Goal: Information Seeking & Learning: Learn about a topic

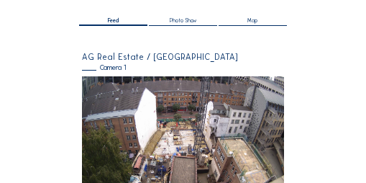
scroll to position [86, 0]
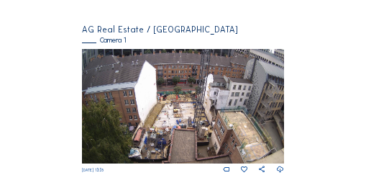
click at [181, 90] on icon at bounding box center [280, 169] width 8 height 9
click at [181, 90] on div "Feed Photo Show Map Search Fullscreen AG Real Estate / [GEOGRAPHIC_DATA] [GEOGR…" at bounding box center [183, 65] width 275 height 217
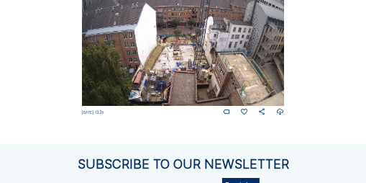
scroll to position [58, 0]
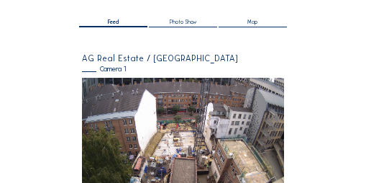
click at [109, 69] on div "Camera 1" at bounding box center [183, 69] width 202 height 7
click at [91, 71] on div "Camera 1" at bounding box center [183, 69] width 202 height 7
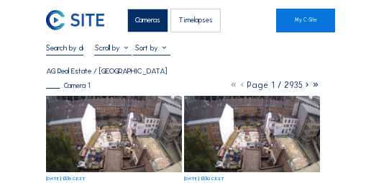
click at [181, 88] on icon at bounding box center [307, 85] width 9 height 10
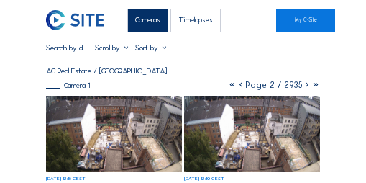
click at [181, 89] on icon at bounding box center [307, 85] width 9 height 10
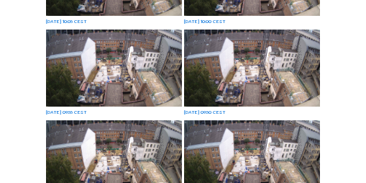
scroll to position [666, 0]
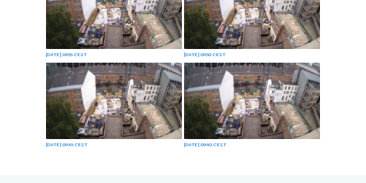
click at [181, 90] on img at bounding box center [252, 101] width 137 height 77
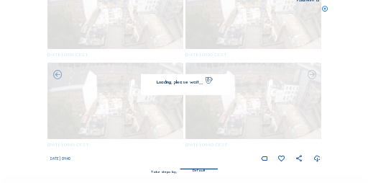
scroll to position [670, 0]
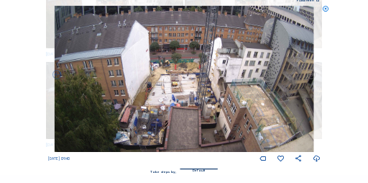
click at [181, 90] on icon at bounding box center [317, 158] width 8 height 9
click at [181, 25] on div "Scroll to travel through time | Press 'Alt' Button + Scroll to Zoom | Click and…" at bounding box center [184, 91] width 368 height 183
click at [181, 9] on icon at bounding box center [325, 10] width 7 height 8
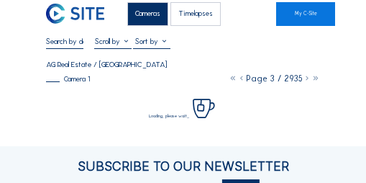
scroll to position [0, 0]
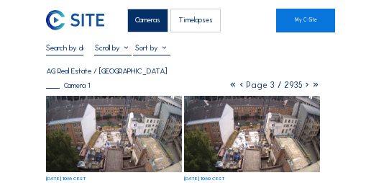
click at [181, 86] on icon at bounding box center [307, 85] width 9 height 10
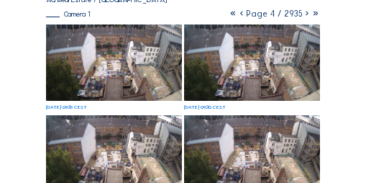
scroll to position [4, 0]
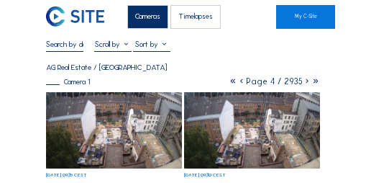
click at [181, 83] on icon at bounding box center [307, 81] width 9 height 10
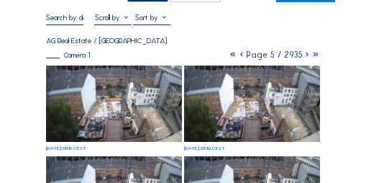
scroll to position [3, 0]
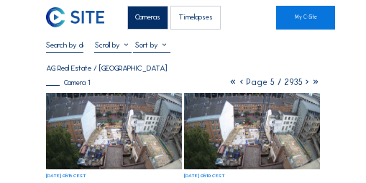
click at [181, 83] on icon at bounding box center [307, 82] width 9 height 10
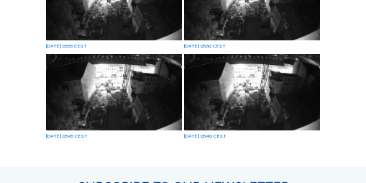
scroll to position [0, 0]
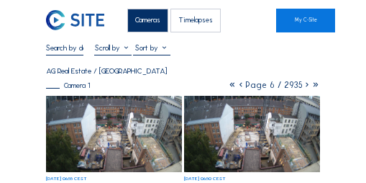
click at [181, 88] on icon at bounding box center [307, 85] width 9 height 10
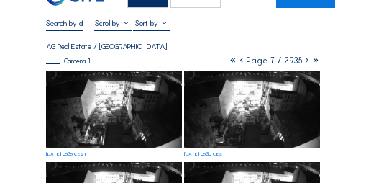
scroll to position [29, 0]
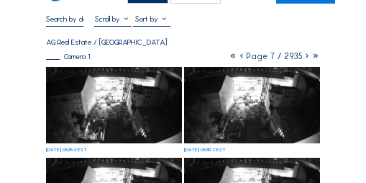
click at [181, 60] on icon at bounding box center [307, 56] width 9 height 10
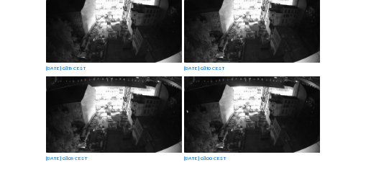
scroll to position [71, 0]
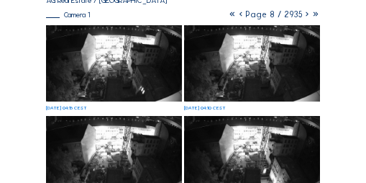
click at [181, 19] on icon at bounding box center [307, 14] width 9 height 10
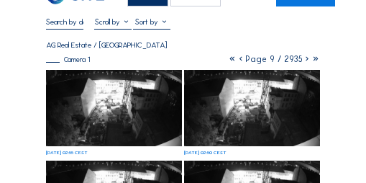
scroll to position [19, 0]
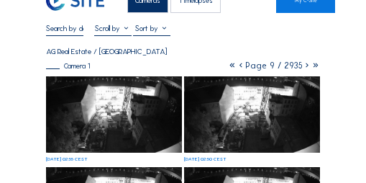
click at [181, 67] on icon at bounding box center [307, 65] width 9 height 10
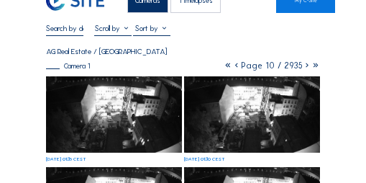
click at [181, 68] on icon at bounding box center [307, 65] width 9 height 10
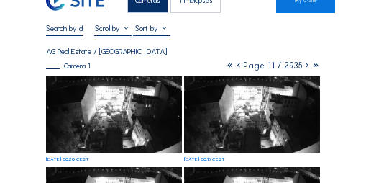
click at [181, 68] on icon at bounding box center [307, 65] width 9 height 10
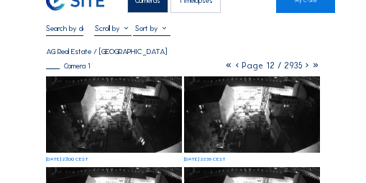
click at [181, 68] on icon at bounding box center [307, 65] width 9 height 10
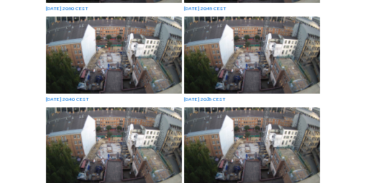
scroll to position [653, 0]
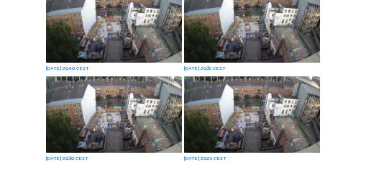
click at [181, 90] on img at bounding box center [252, 114] width 137 height 77
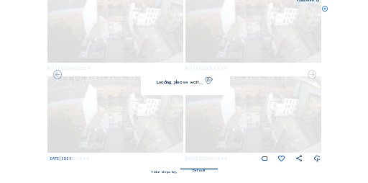
scroll to position [656, 0]
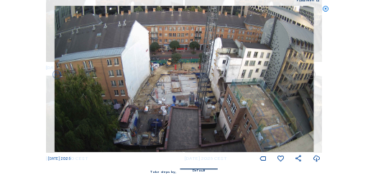
click at [181, 9] on icon at bounding box center [325, 10] width 7 height 8
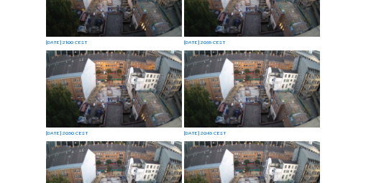
scroll to position [653, 0]
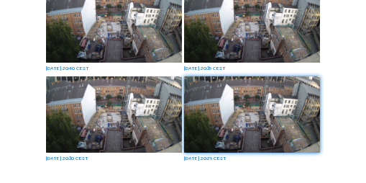
click at [181, 90] on img at bounding box center [252, 114] width 137 height 77
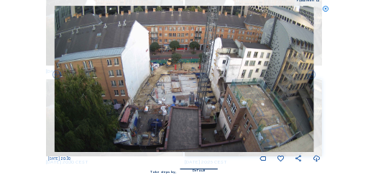
click at [181, 9] on icon at bounding box center [325, 10] width 7 height 8
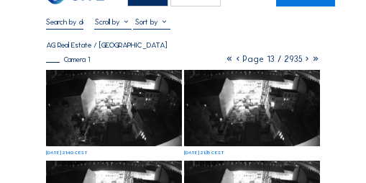
scroll to position [0, 0]
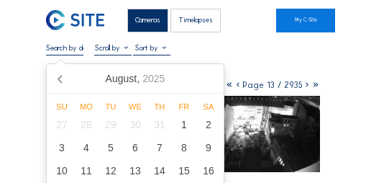
click at [55, 52] on input "text" at bounding box center [64, 47] width 37 height 9
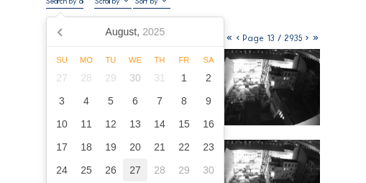
scroll to position [86, 0]
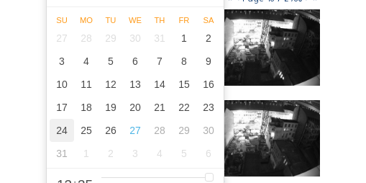
click at [63, 90] on div "24" at bounding box center [62, 130] width 24 height 23
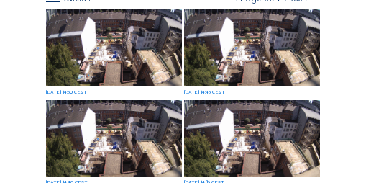
click at [133, 70] on img at bounding box center [114, 47] width 137 height 77
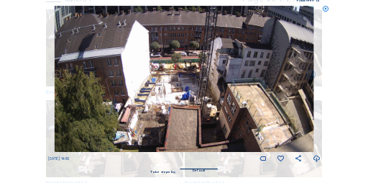
click at [181, 90] on icon at bounding box center [317, 158] width 8 height 9
click at [181, 44] on div "Scroll to travel through time | Press 'Alt' Button + Scroll to Zoom | Click and…" at bounding box center [184, 91] width 368 height 183
click at [181, 9] on icon at bounding box center [325, 10] width 7 height 8
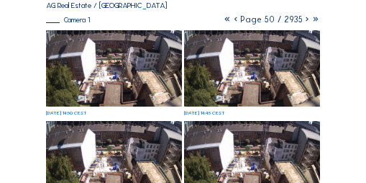
scroll to position [29, 0]
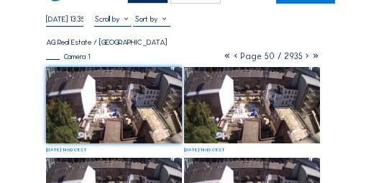
click at [181, 59] on icon at bounding box center [236, 56] width 9 height 10
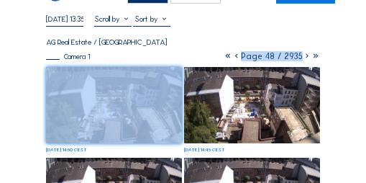
click at [181, 59] on icon at bounding box center [236, 56] width 9 height 10
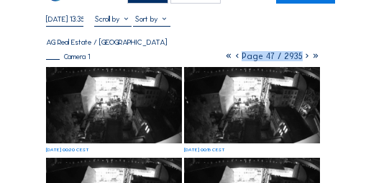
click at [181, 59] on icon at bounding box center [237, 56] width 9 height 10
click at [181, 59] on icon at bounding box center [236, 56] width 9 height 10
click at [181, 59] on icon at bounding box center [237, 56] width 9 height 10
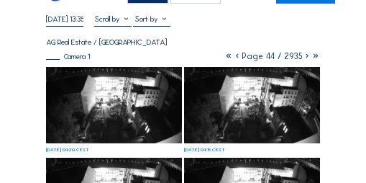
click at [181, 59] on icon at bounding box center [237, 56] width 9 height 10
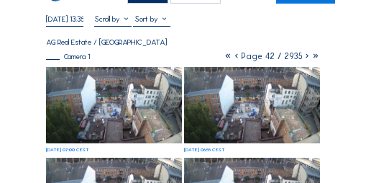
click at [181, 59] on icon at bounding box center [236, 56] width 9 height 10
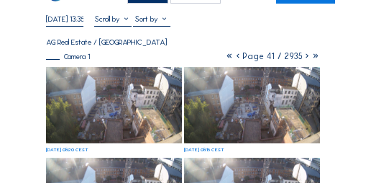
click at [181, 59] on icon at bounding box center [238, 56] width 9 height 10
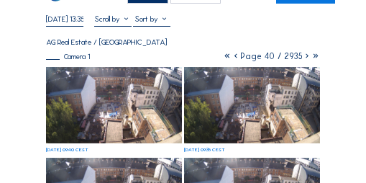
click at [181, 59] on icon at bounding box center [236, 56] width 9 height 10
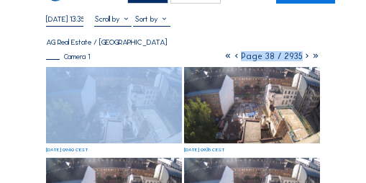
click at [181, 59] on icon at bounding box center [236, 56] width 9 height 10
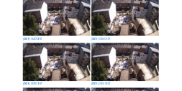
scroll to position [43, 0]
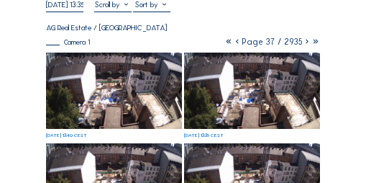
click at [181, 45] on icon at bounding box center [237, 42] width 9 height 10
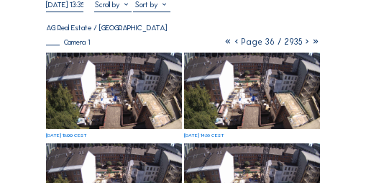
click at [181, 45] on icon at bounding box center [236, 42] width 9 height 10
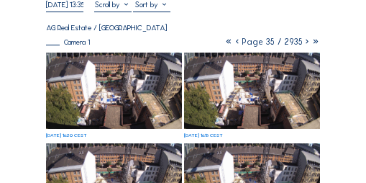
click at [168, 86] on img at bounding box center [114, 91] width 137 height 77
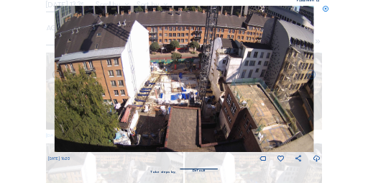
click at [181, 90] on icon at bounding box center [317, 158] width 8 height 9
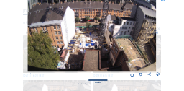
click at [163, 1] on icon at bounding box center [163, 1] width 4 height 4
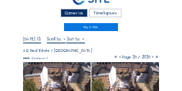
scroll to position [0, 0]
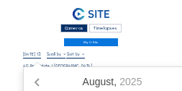
click at [31, 56] on input "[DATE] 13:35" at bounding box center [32, 54] width 19 height 4
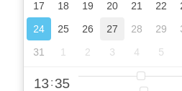
click at [111, 31] on div "27" at bounding box center [112, 28] width 24 height 23
type input "[DATE] 13:35"
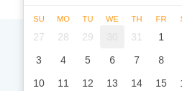
scroll to position [109, 0]
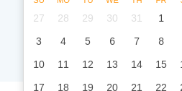
click at [7, 46] on div "Subscribe to our newsletter Register Office Sluis 2B/0001 [GEOGRAPHIC_DATA] [PH…" at bounding box center [91, 40] width 182 height 81
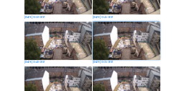
scroll to position [72, 0]
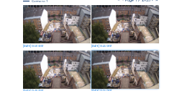
click at [55, 24] on img at bounding box center [57, 24] width 68 height 38
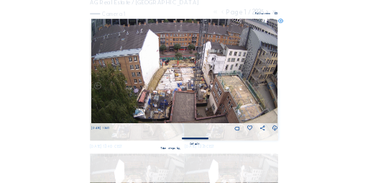
scroll to position [58, 0]
